Goal: Use online tool/utility

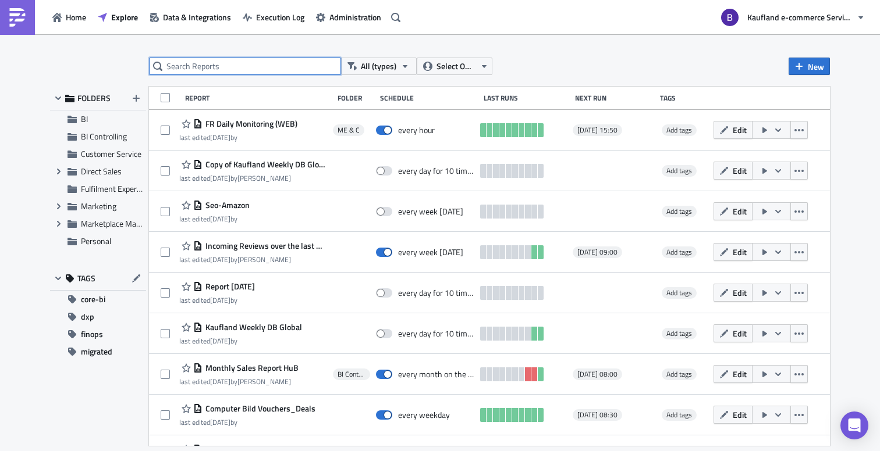
click at [175, 70] on input "text" at bounding box center [245, 66] width 192 height 17
type input "price error"
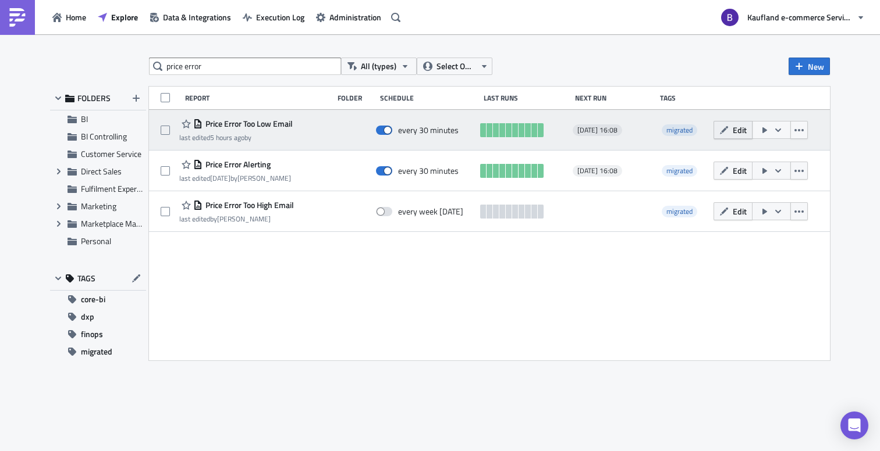
click at [727, 133] on icon "button" at bounding box center [723, 130] width 9 height 9
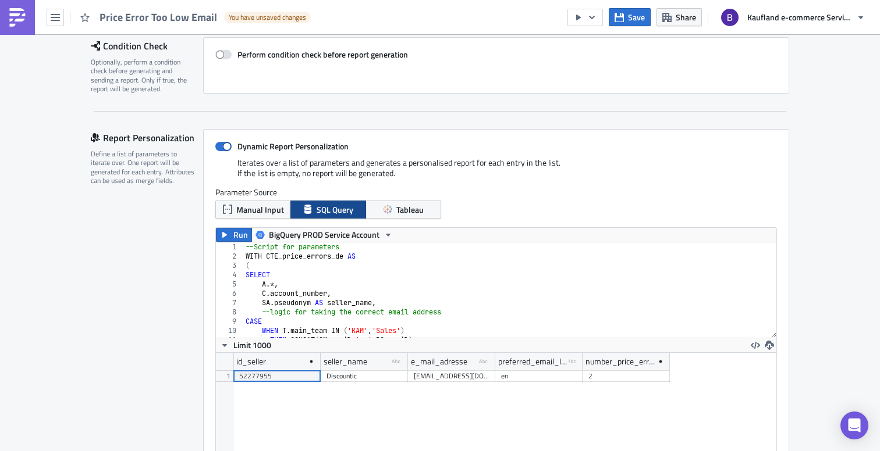
scroll to position [181, 0]
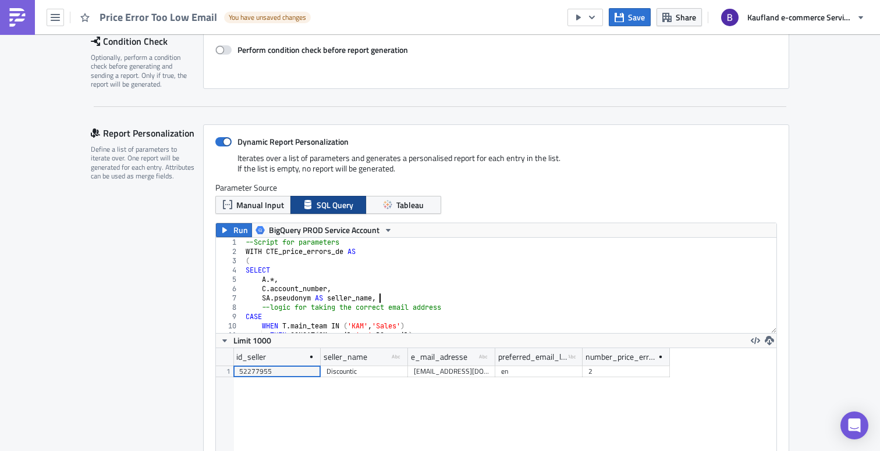
click at [424, 299] on div "--Script for parameters WITH CTE_price_errors_de AS ( SELECT A .*, C . account_…" at bounding box center [708, 295] width 930 height 114
click at [233, 234] on span "Run" at bounding box center [240, 230] width 15 height 14
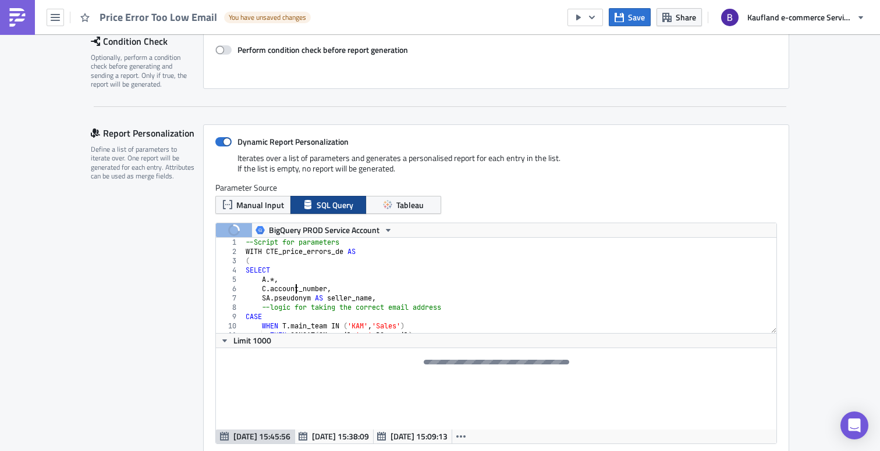
click at [298, 290] on div "--Script for parameters WITH CTE_price_errors_de AS ( SELECT A .*, C . account_…" at bounding box center [708, 295] width 930 height 114
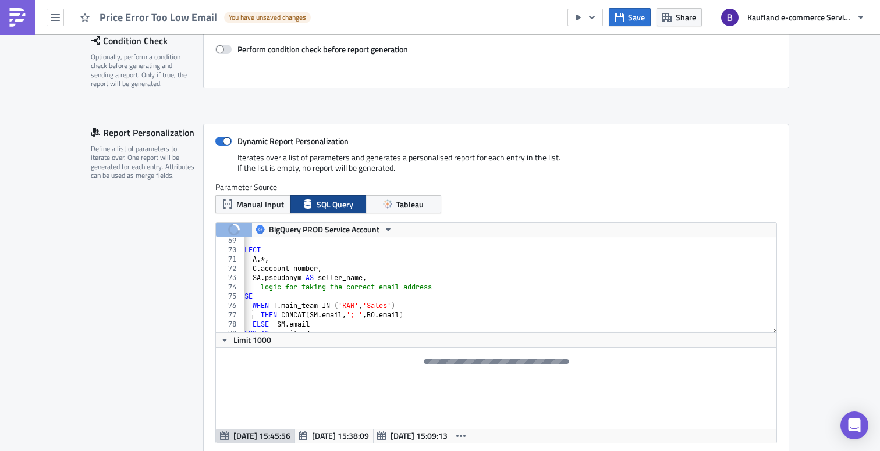
scroll to position [0, 0]
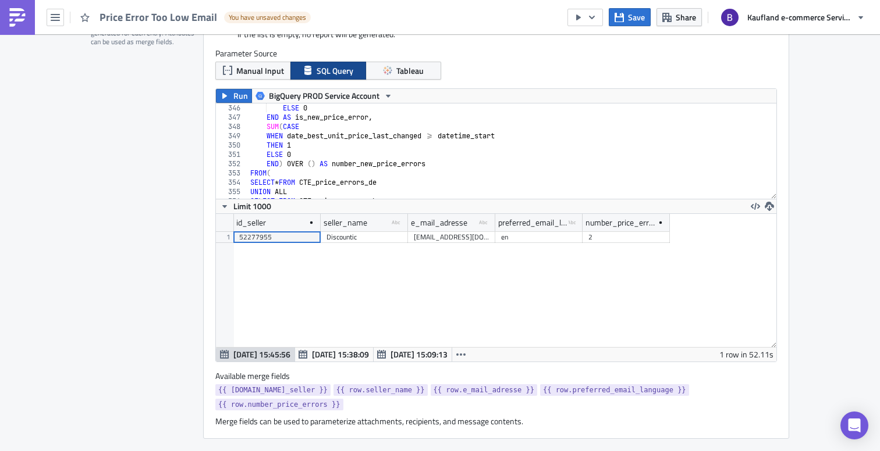
click at [411, 144] on div "ELSE 0 END AS is_new_price_error , SUM ( CASE WHEN date_best_unit_price_last_ch…" at bounding box center [713, 161] width 930 height 114
type textarea "THEN 1"
